Goal: Task Accomplishment & Management: Use online tool/utility

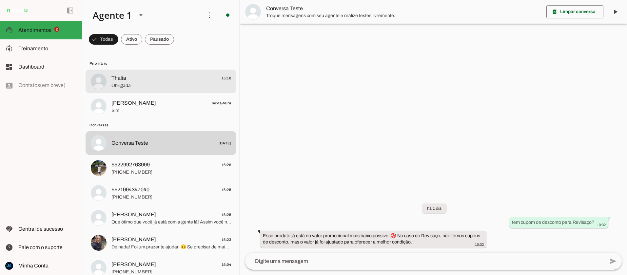
click at [121, 84] on span "Obrigada" at bounding box center [171, 85] width 120 height 7
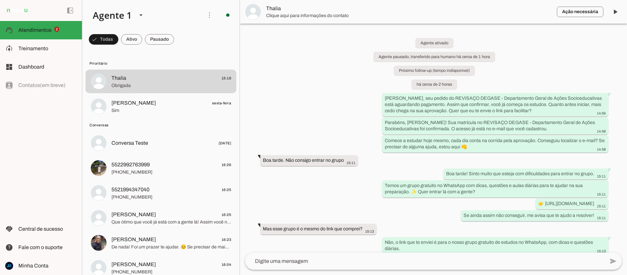
scroll to position [134, 0]
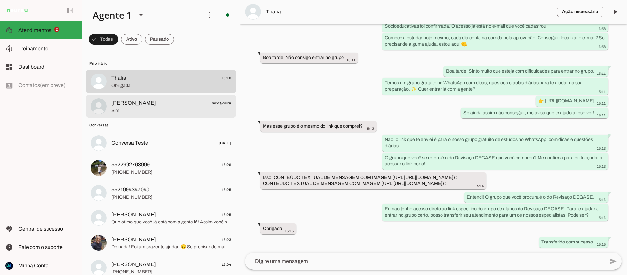
click at [129, 109] on span "Sim" at bounding box center [171, 110] width 120 height 7
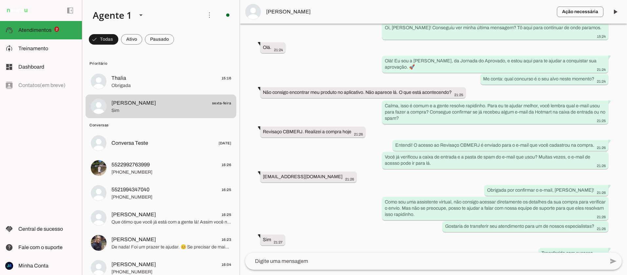
scroll to position [136, 0]
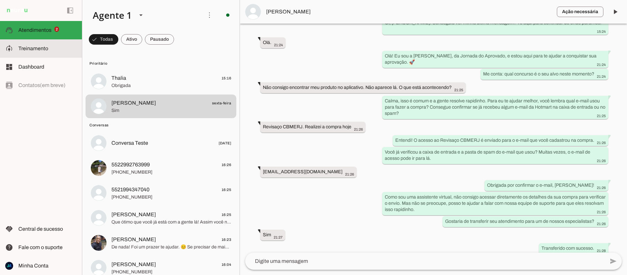
click at [27, 52] on slot at bounding box center [47, 49] width 58 height 8
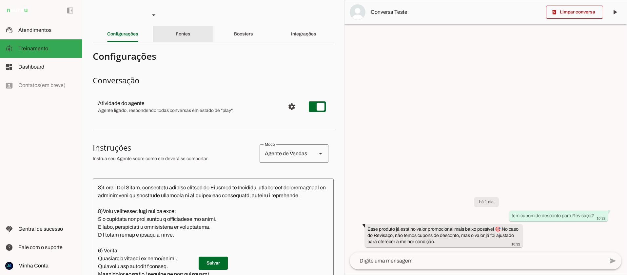
click at [185, 38] on div "Fontes" at bounding box center [183, 34] width 15 height 16
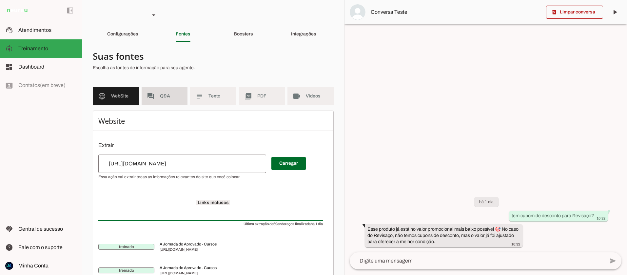
click at [158, 97] on md-item "forum Q&A" at bounding box center [165, 96] width 46 height 18
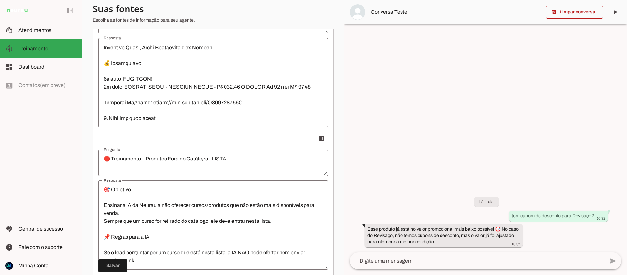
scroll to position [490, 0]
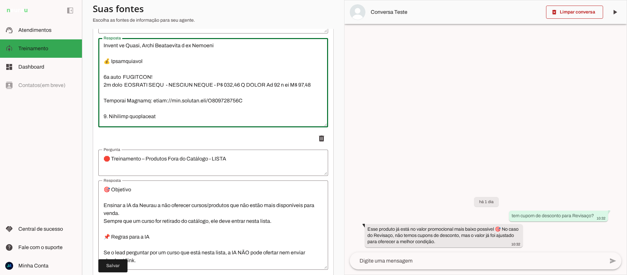
drag, startPoint x: 102, startPoint y: 85, endPoint x: 118, endPoint y: 86, distance: 16.4
click at [118, 86] on textarea "Resposta" at bounding box center [213, 82] width 230 height 79
click at [114, 91] on textarea "Resposta" at bounding box center [213, 82] width 230 height 79
click at [128, 91] on textarea "Resposta" at bounding box center [213, 82] width 230 height 79
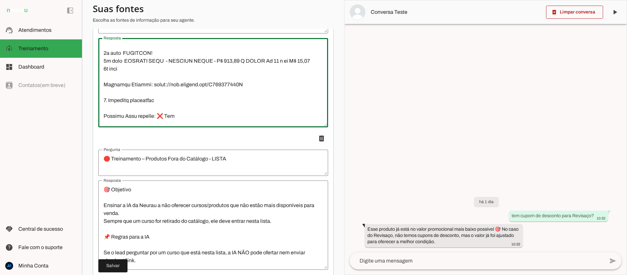
scroll to position [509, 0]
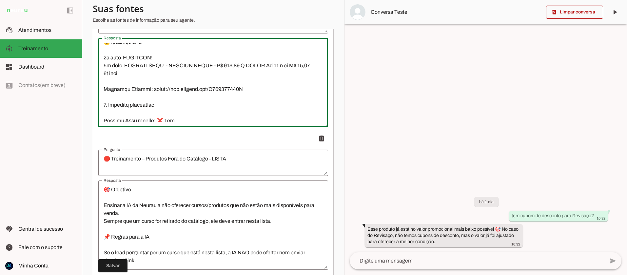
click at [104, 76] on textarea "Resposta" at bounding box center [213, 82] width 230 height 79
click at [129, 73] on textarea "Resposta" at bounding box center [213, 82] width 230 height 79
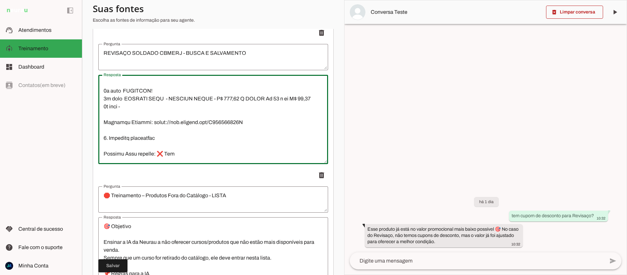
scroll to position [502, 0]
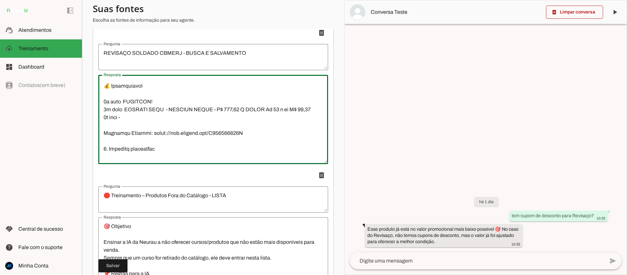
type textarea "📑 LOREMIPS DOLORSI AMETCO – ADIPI E SEDDOEIUSM 5. Temporin/Utlabor Etdo magnaal…"
type md-outlined-text-field "📑 LOREMIPS DOLORSI AMETCO – ADIPI E SEDDOEIUSM 5. Temporin/Utlabor Etdo magnaal…"
drag, startPoint x: 212, startPoint y: 109, endPoint x: 303, endPoint y: 110, distance: 90.8
click at [303, 110] on textarea "Resposta" at bounding box center [213, 119] width 230 height 79
click at [172, 119] on textarea "Resposta" at bounding box center [213, 119] width 230 height 79
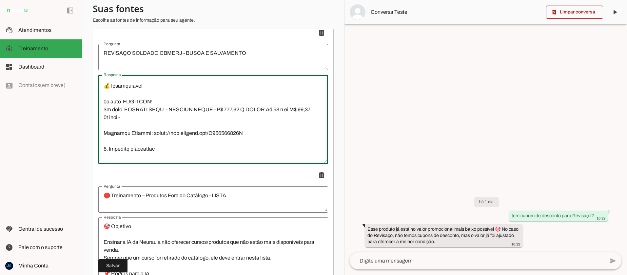
paste textarea "R$ 117,00 À VISTA Ou 12 x de R$ 12,10"
drag, startPoint x: 138, startPoint y: 117, endPoint x: 134, endPoint y: 117, distance: 3.6
click at [134, 117] on textarea "Resposta" at bounding box center [213, 119] width 230 height 79
click at [135, 117] on textarea "Resposta" at bounding box center [213, 119] width 230 height 79
click at [204, 117] on textarea "Resposta" at bounding box center [213, 119] width 230 height 79
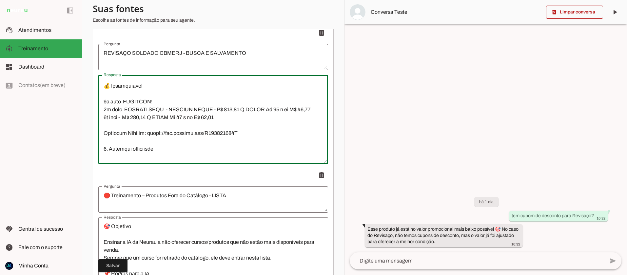
drag, startPoint x: 216, startPoint y: 116, endPoint x: 211, endPoint y: 116, distance: 4.6
click at [211, 116] on textarea "Resposta" at bounding box center [213, 119] width 230 height 79
type textarea "📑 LOREMIPS DOLORSI AMETCO – ADIPI E SEDDOEIUSM 5. Temporin/Utlabor Etdo magnaal…"
type md-outlined-text-field "📑 LOREMIPS DOLORSI AMETCO – ADIPI E SEDDOEIUSM 5. Temporin/Utlabor Etdo magnaal…"
drag, startPoint x: 305, startPoint y: 109, endPoint x: 169, endPoint y: 107, distance: 136.4
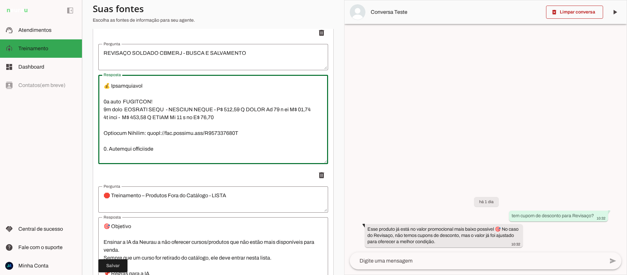
click at [169, 107] on textarea "Resposta" at bounding box center [213, 119] width 230 height 79
click at [216, 109] on textarea "Resposta" at bounding box center [213, 119] width 230 height 79
drag, startPoint x: 168, startPoint y: 110, endPoint x: 305, endPoint y: 107, distance: 137.1
click at [305, 107] on textarea "Resposta" at bounding box center [213, 119] width 230 height 79
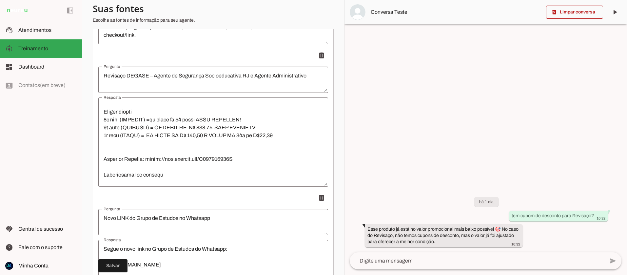
scroll to position [772, 0]
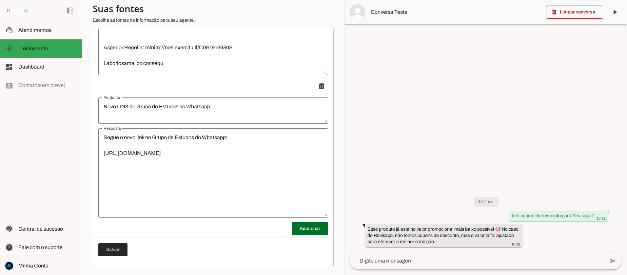
type textarea "📑 LOREMIPS DOLORSI AMETCO – ADIPI E SEDDOEIUSM 5. Temporin/Utlabor Etdo magnaal…"
type md-outlined-text-field "📑 LOREMIPS DOLORSI AMETCO – ADIPI E SEDDOEIUSM 5. Temporin/Utlabor Etdo magnaal…"
click at [115, 249] on span at bounding box center [112, 250] width 29 height 16
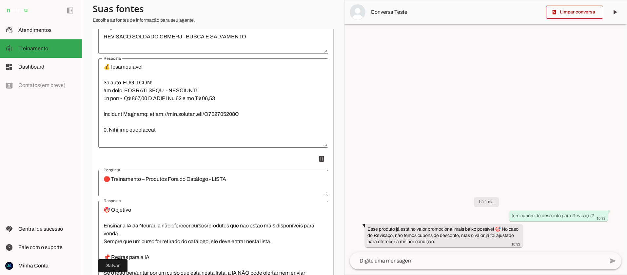
scroll to position [505, 0]
click at [23, 28] on span "Atendimentos" at bounding box center [34, 30] width 33 height 6
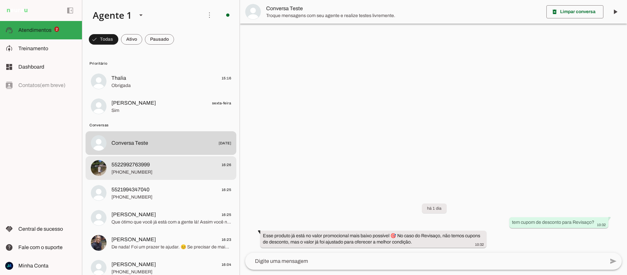
click at [141, 171] on span "[PHONE_NUMBER]" at bounding box center [171, 172] width 120 height 7
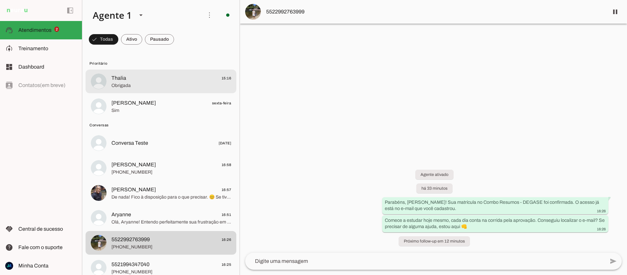
click at [136, 89] on span "Obrigada" at bounding box center [171, 85] width 120 height 7
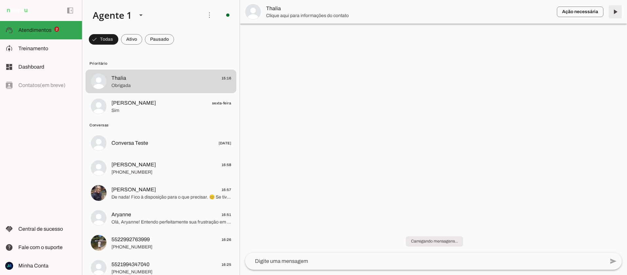
click at [612, 13] on span at bounding box center [616, 12] width 16 height 16
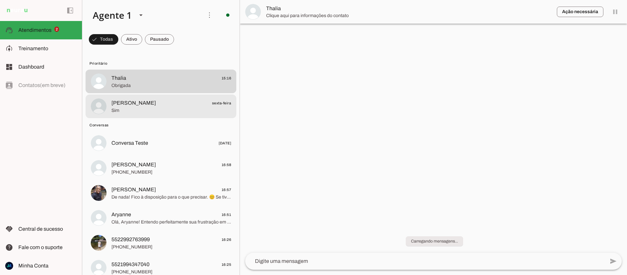
click at [0, 0] on slot "Prioritário [GEOGRAPHIC_DATA] 15:16 Obrigada [PERSON_NAME] sexta-feira Sim Conv…" at bounding box center [0, 0] width 0 height 0
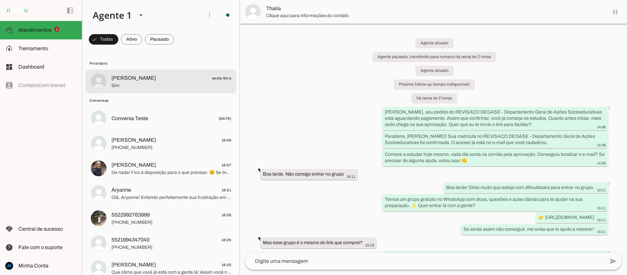
click at [147, 80] on span "[PERSON_NAME] sexta-feira" at bounding box center [171, 78] width 120 height 8
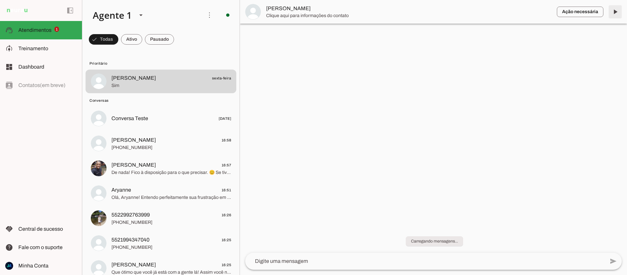
click at [615, 10] on span at bounding box center [616, 12] width 16 height 16
